Goal: Transaction & Acquisition: Purchase product/service

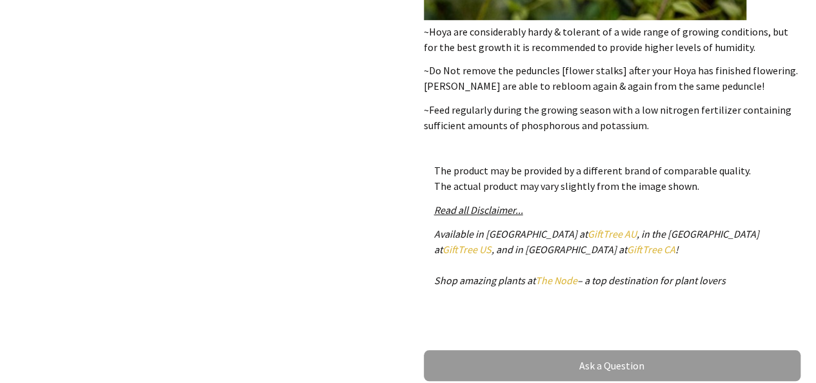
scroll to position [498, 0]
click at [391, 158] on div "1 /1" at bounding box center [205, 28] width 398 height 739
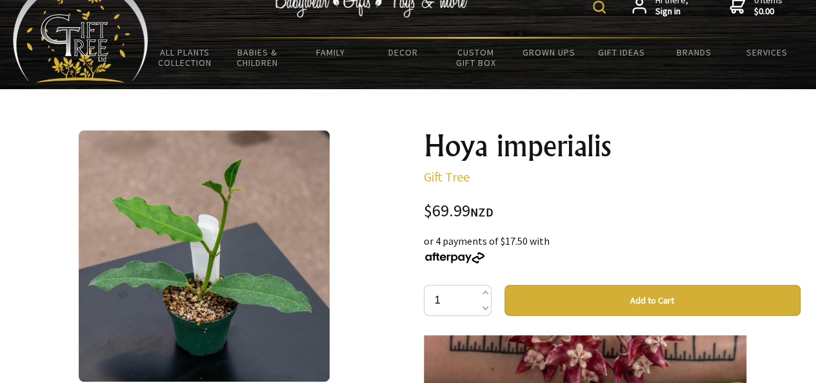
scroll to position [37, 0]
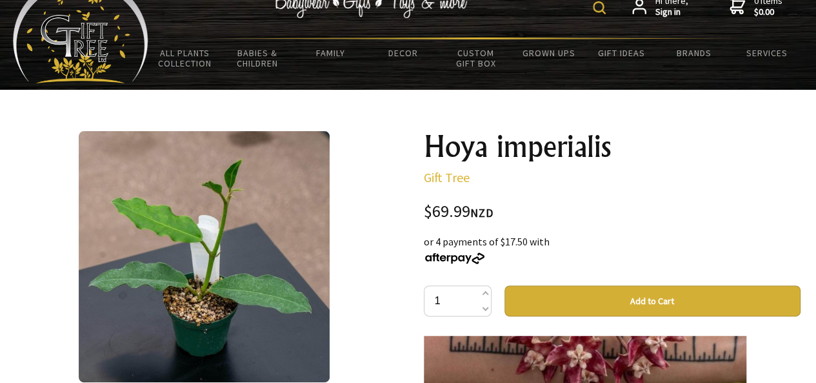
click at [463, 148] on h1 "Hoya imperialis" at bounding box center [612, 146] width 377 height 31
click at [382, 199] on div at bounding box center [204, 256] width 377 height 251
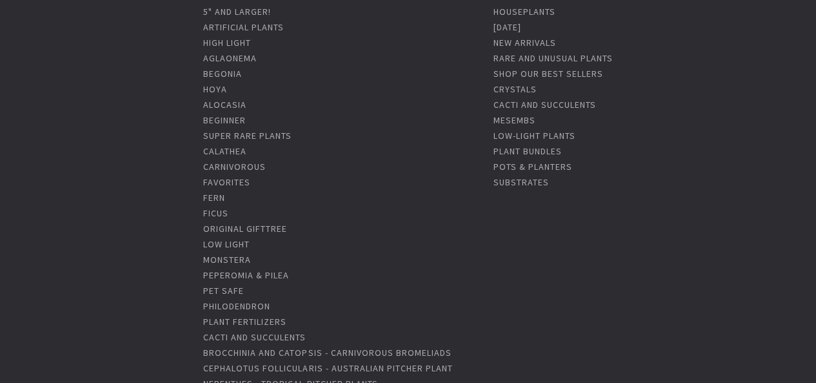
scroll to position [164, 0]
click at [278, 132] on link "Super Rare Plants" at bounding box center [247, 134] width 88 height 12
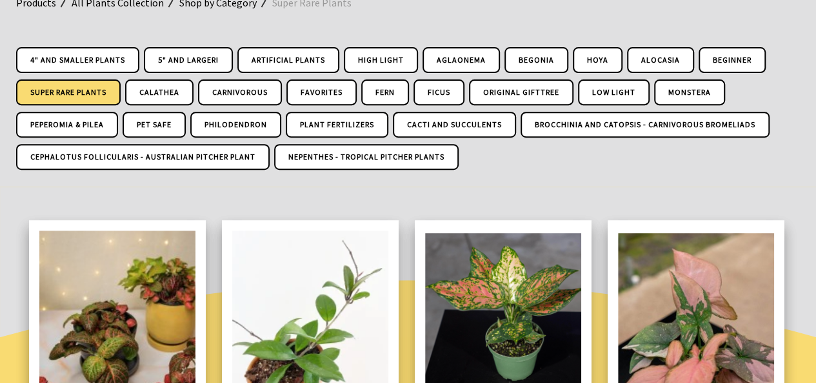
scroll to position [212, 0]
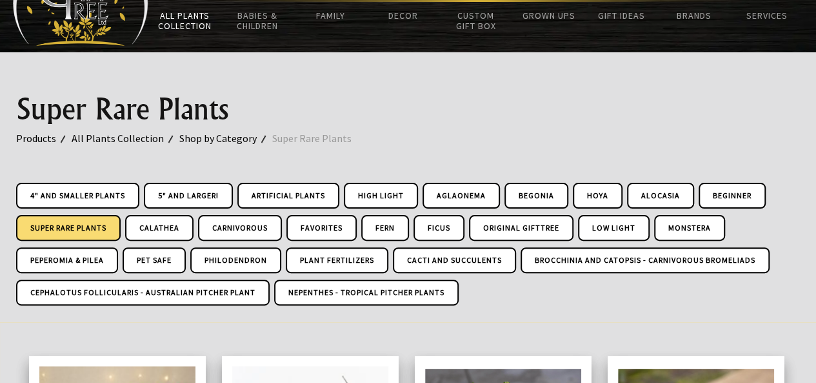
scroll to position [77, 0]
